Goal: Task Accomplishment & Management: Manage account settings

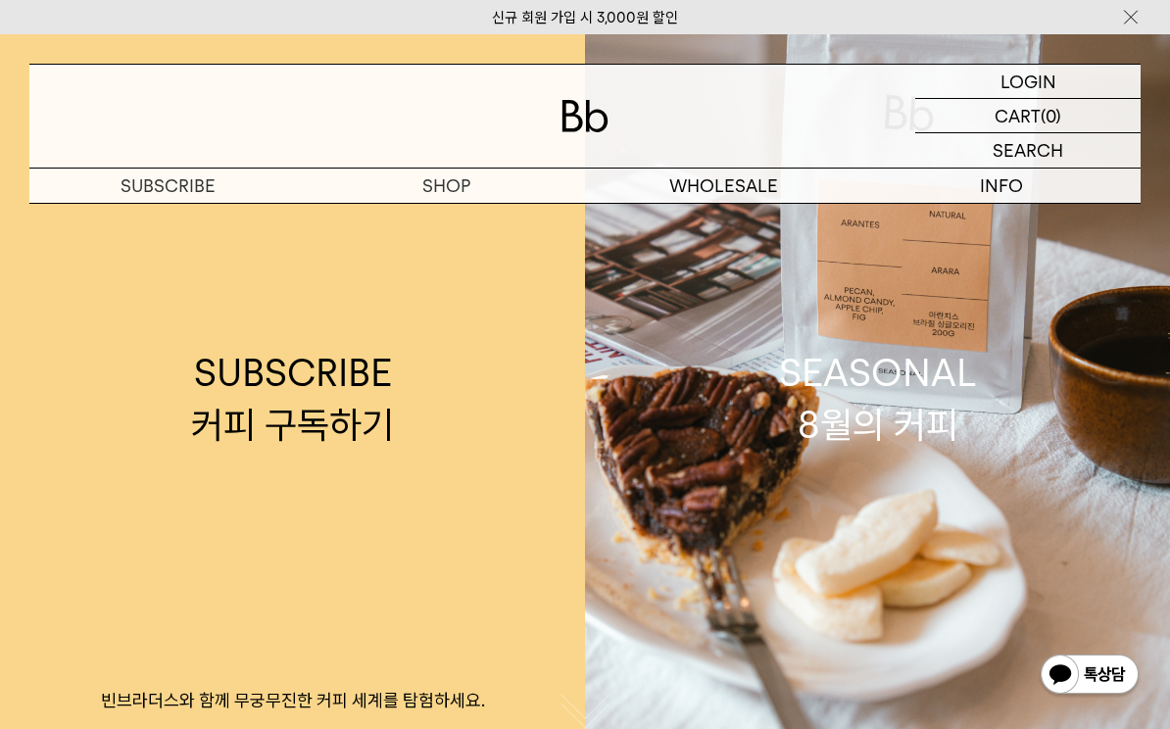
click at [0, 0] on p "로그인" at bounding box center [0, 0] width 0 height 0
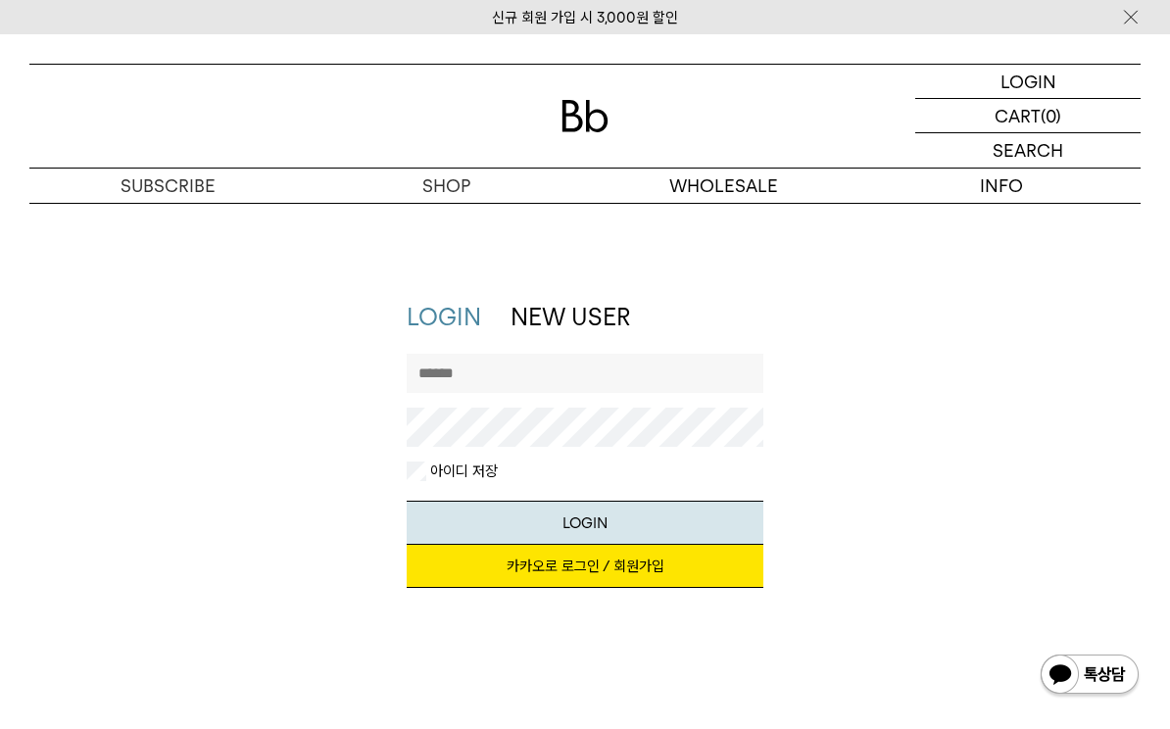
click at [576, 561] on link "카카오로 로그인 / 회원가입" at bounding box center [586, 566] width 358 height 43
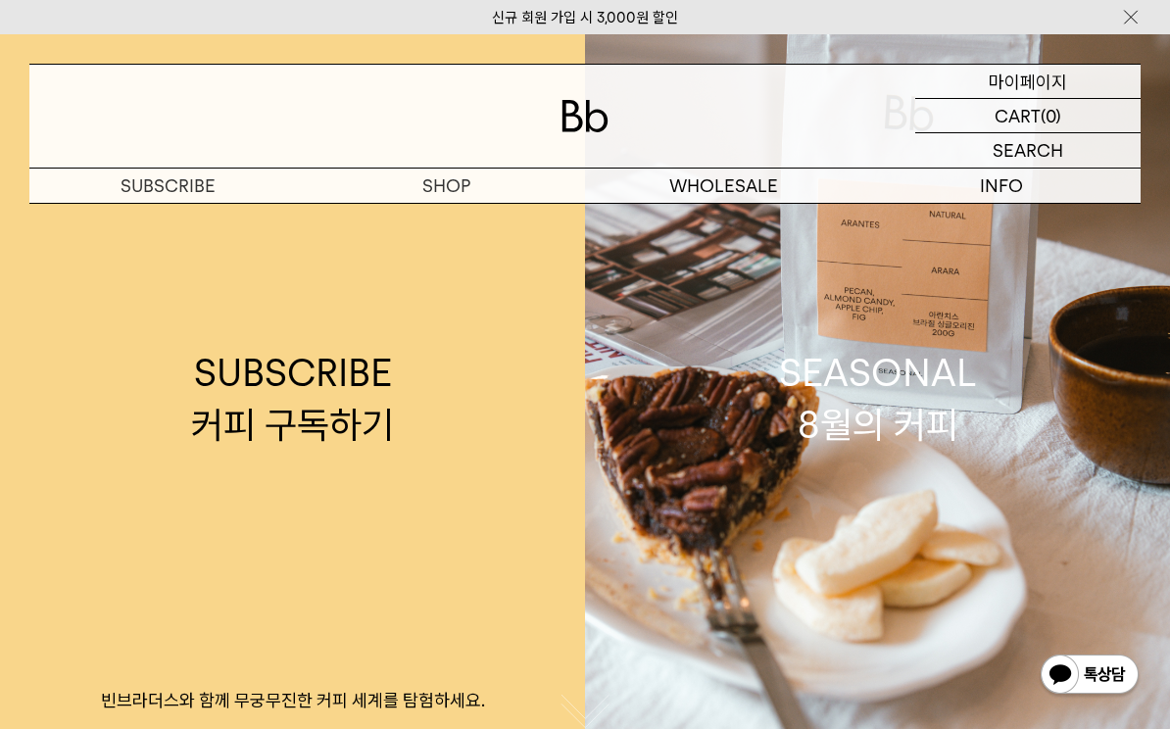
click at [1036, 83] on p "마이페이지" at bounding box center [1028, 81] width 78 height 33
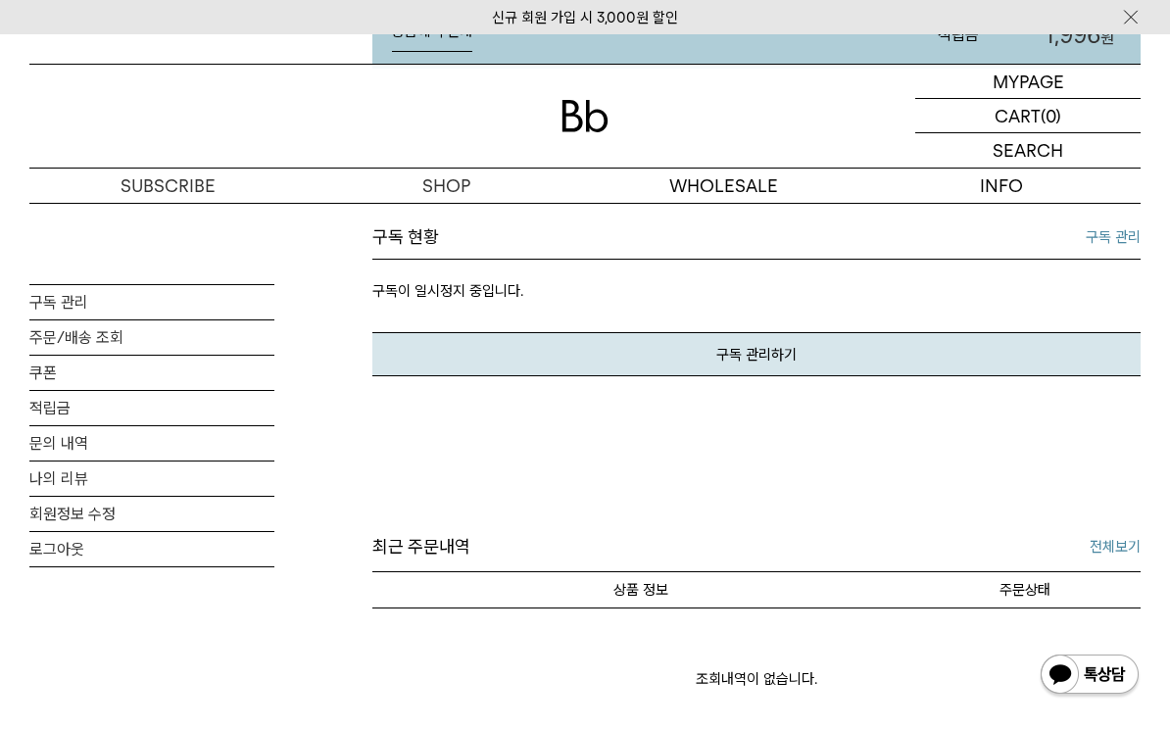
scroll to position [422, 0]
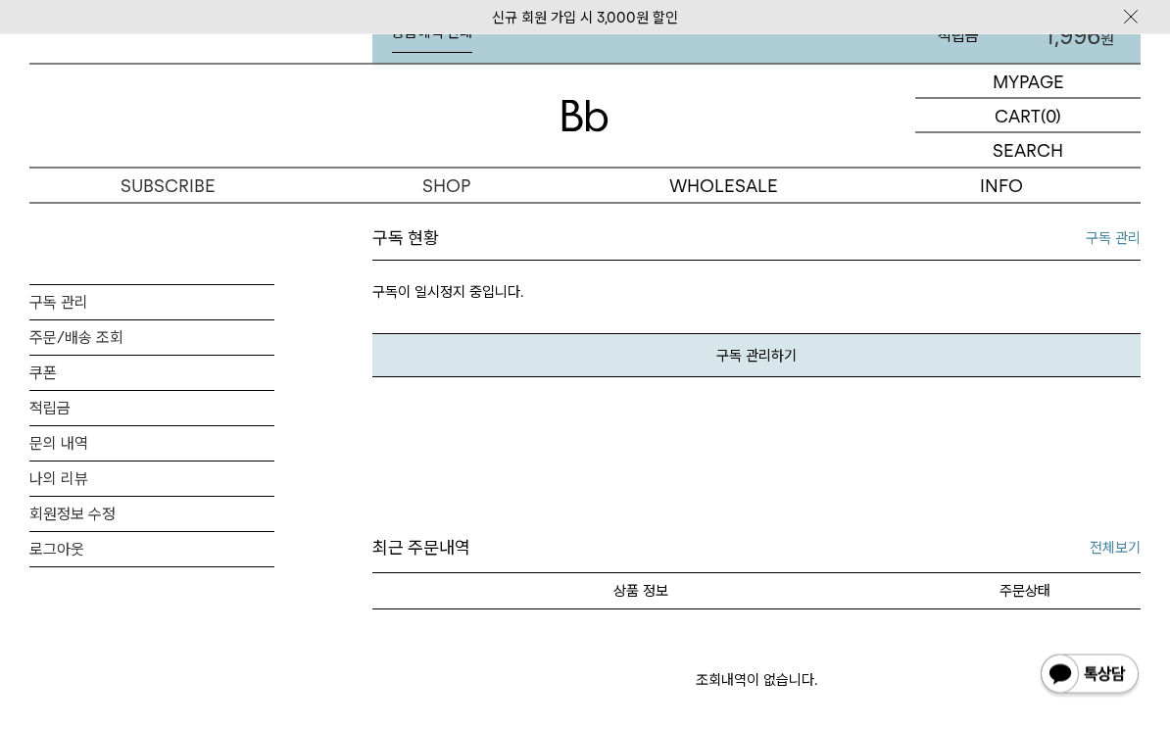
click at [894, 352] on link "구독 관리하기" at bounding box center [757, 356] width 769 height 44
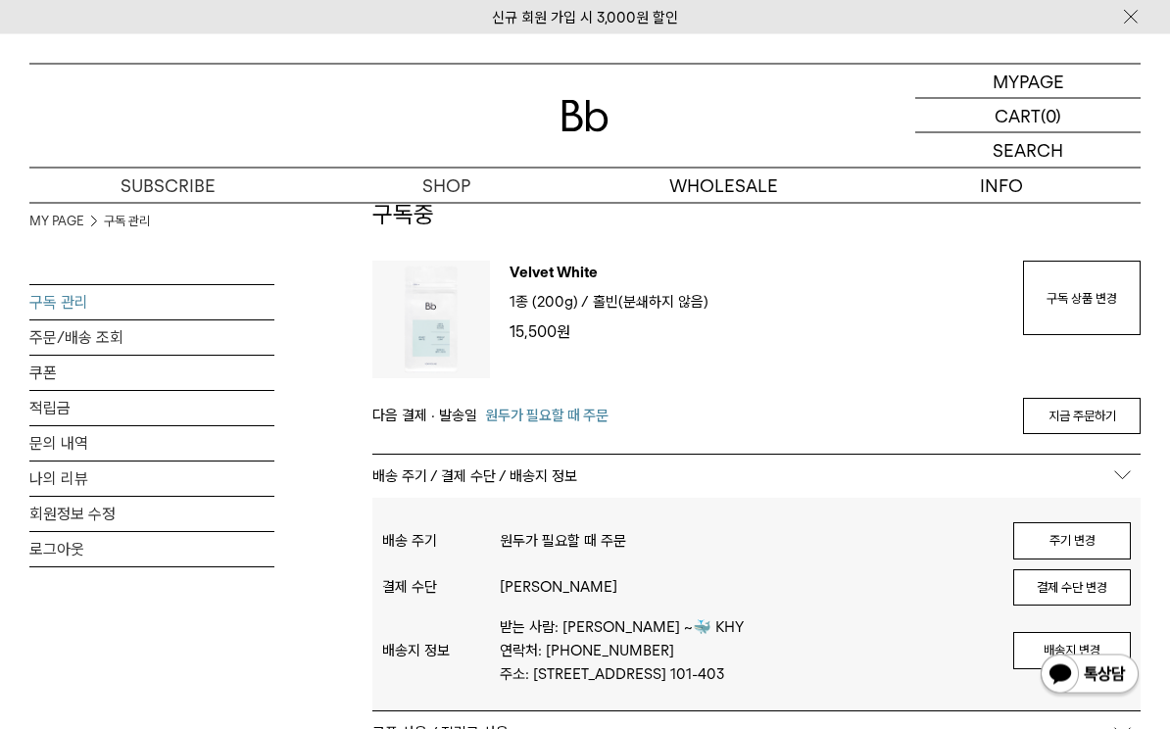
scroll to position [115, 0]
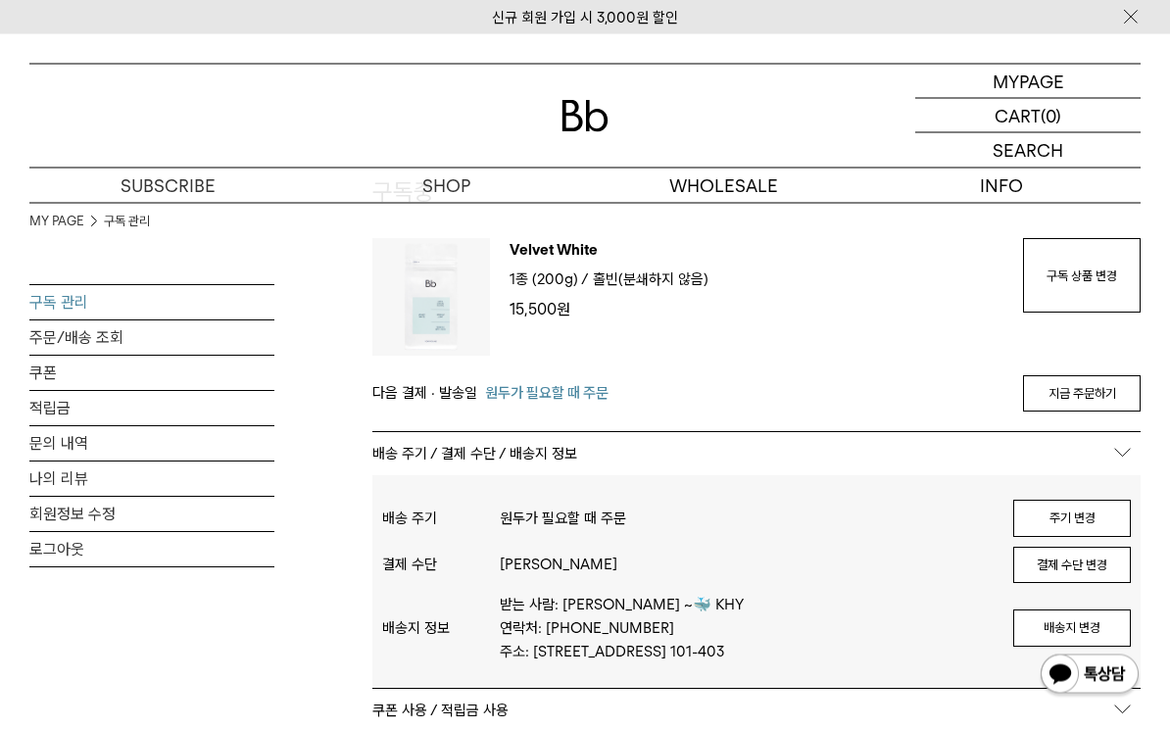
click at [74, 560] on link "로그아웃" at bounding box center [151, 549] width 245 height 34
